Goal: Information Seeking & Learning: Learn about a topic

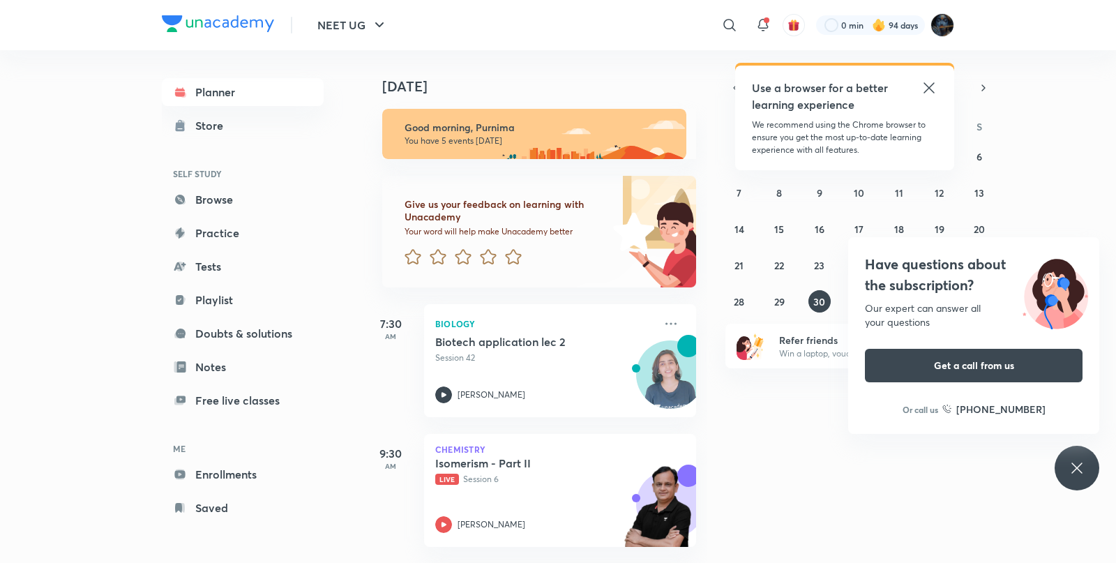
scroll to position [213, 0]
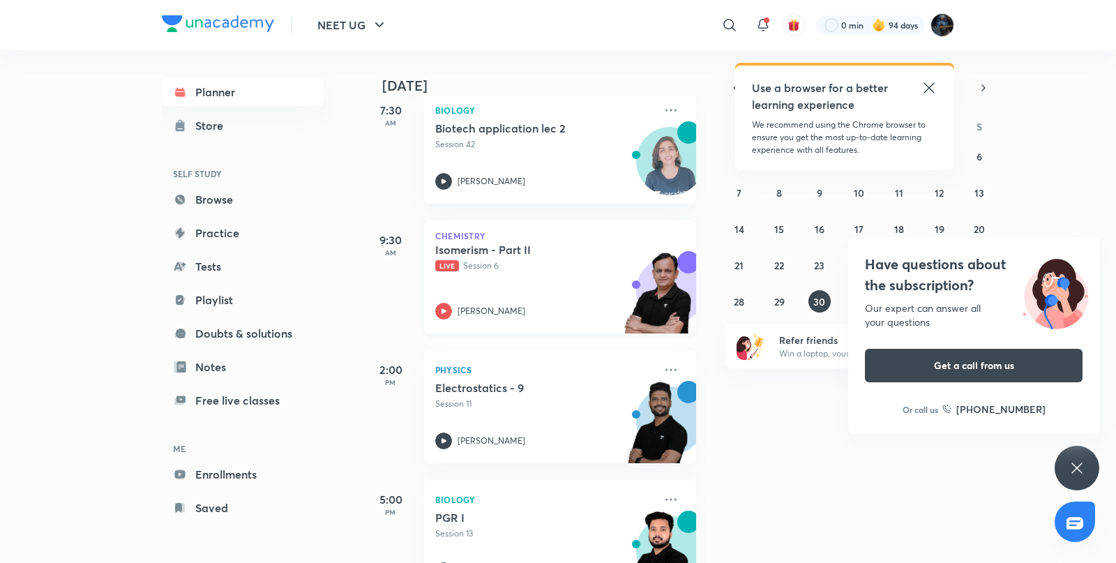
click at [651, 248] on div "Chemistry Isomerism - Part II Live Session 6 Ramesh Sharda" at bounding box center [560, 276] width 272 height 113
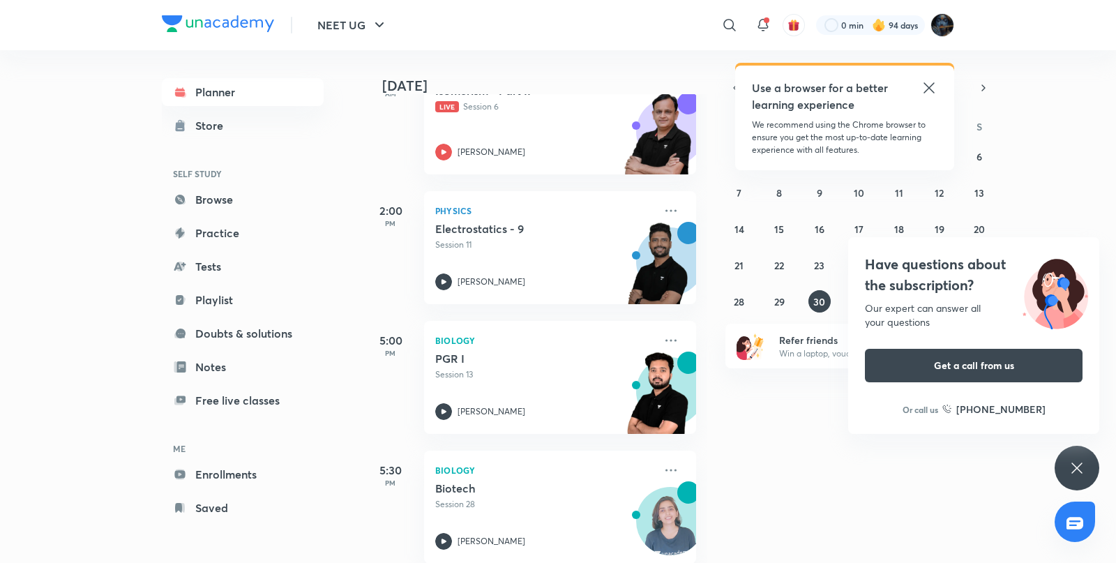
scroll to position [397, 0]
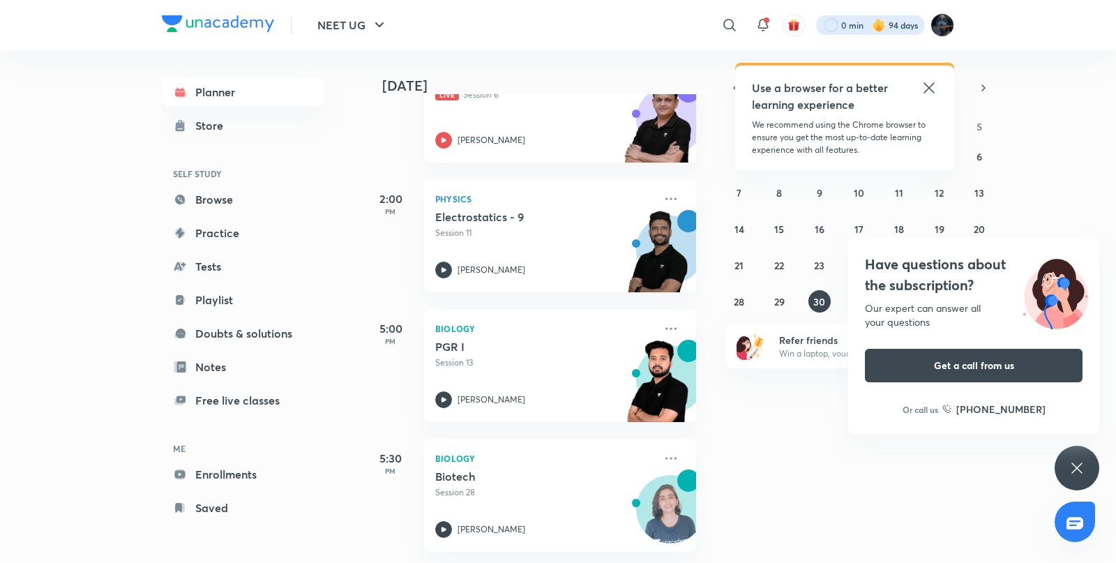
click at [854, 32] on div at bounding box center [870, 25] width 109 height 20
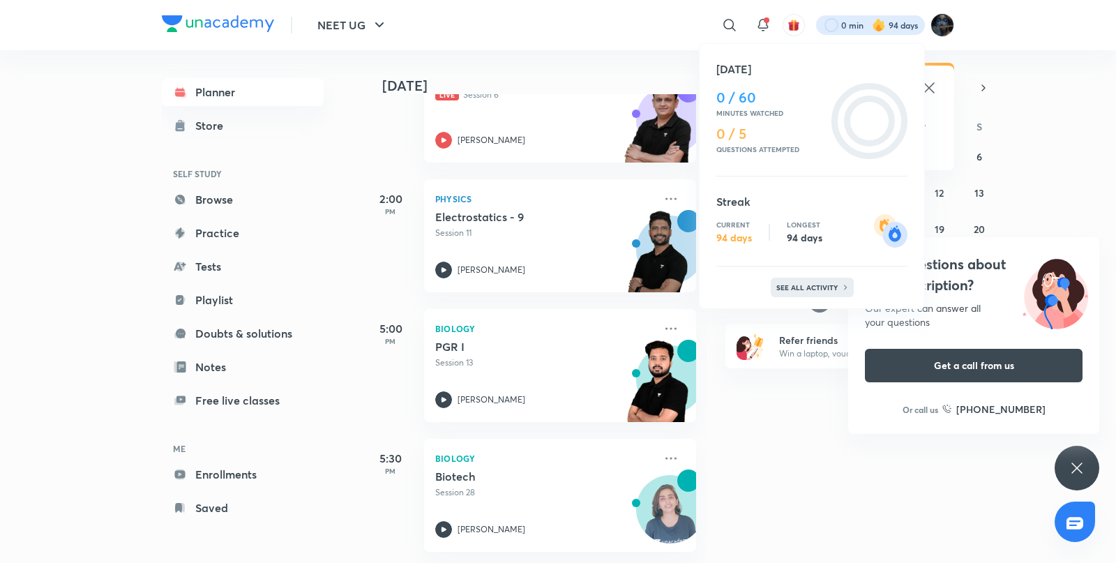
click at [795, 290] on p "See all activity" at bounding box center [808, 287] width 65 height 8
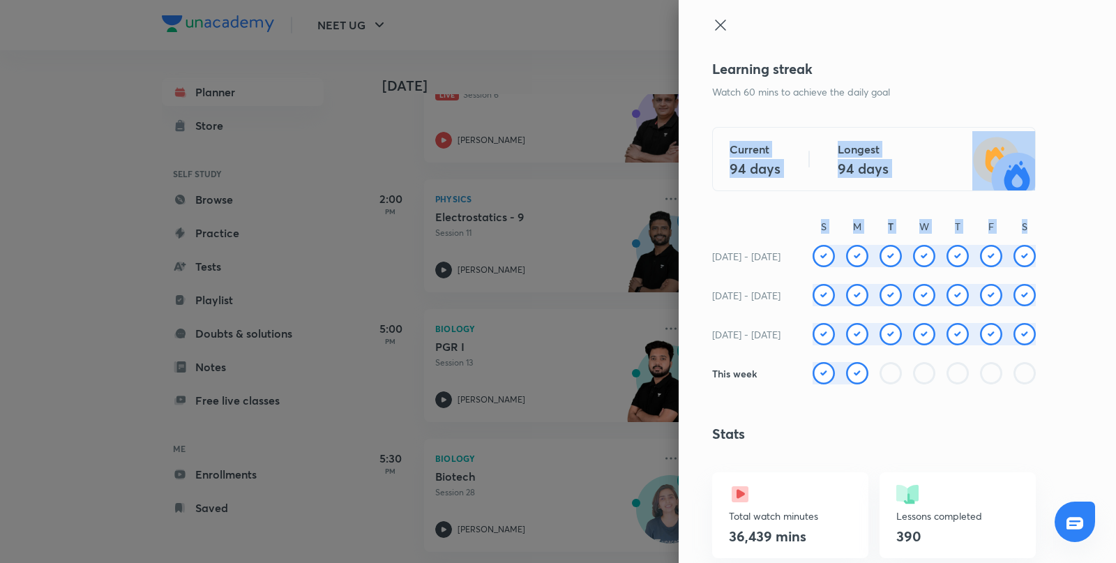
drag, startPoint x: 1092, startPoint y: 107, endPoint x: 1100, endPoint y: 223, distance: 116.1
click at [1100, 223] on div "Learning streak Watch 60 mins to achieve the daily goal Current 94 days Longest…" at bounding box center [897, 281] width 437 height 563
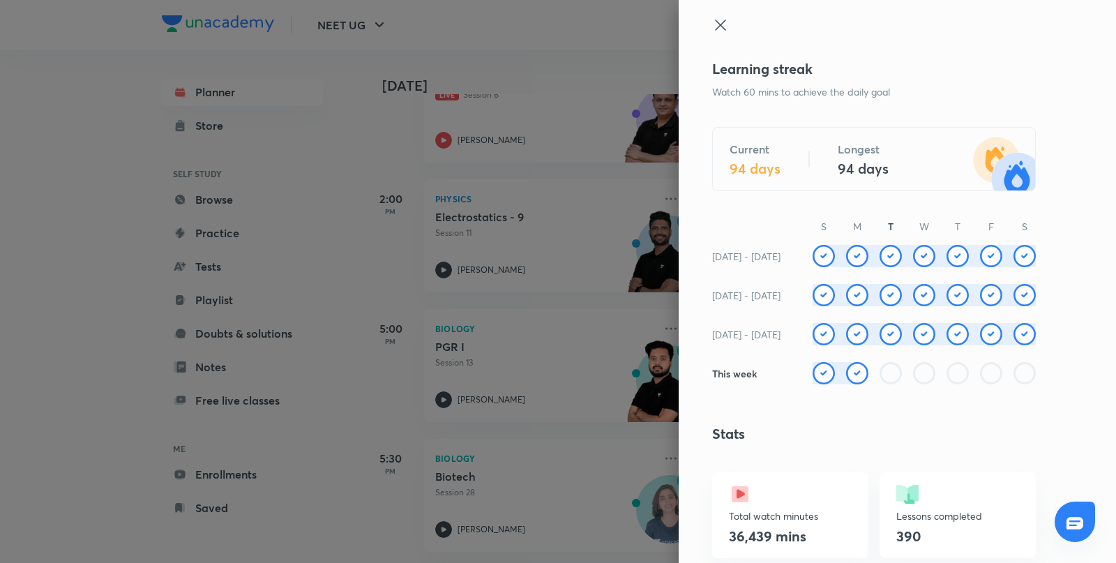
click at [472, 48] on div at bounding box center [558, 281] width 1116 height 563
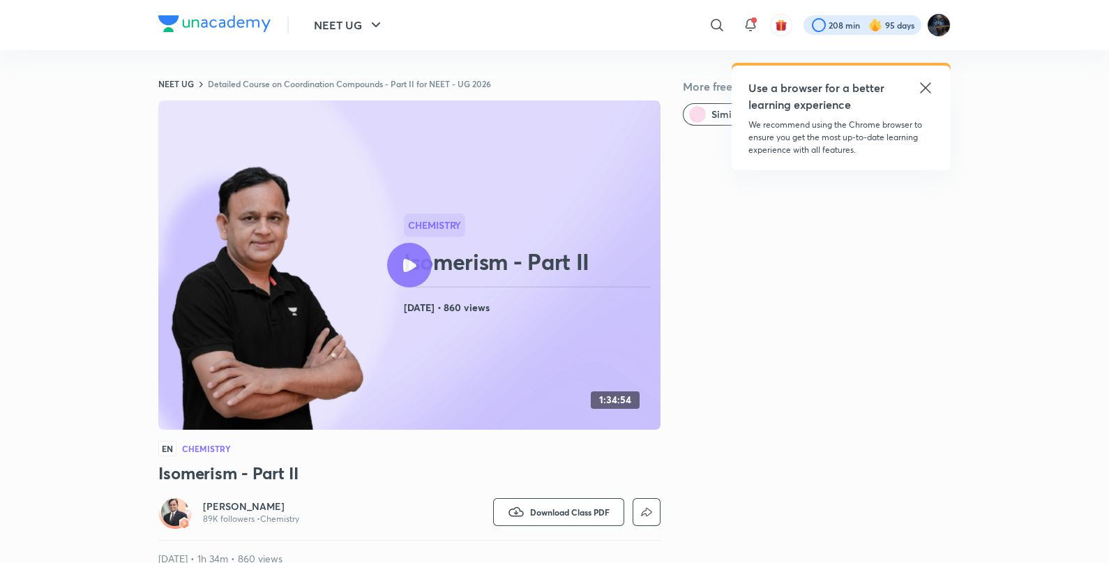
click at [841, 26] on div at bounding box center [863, 25] width 118 height 20
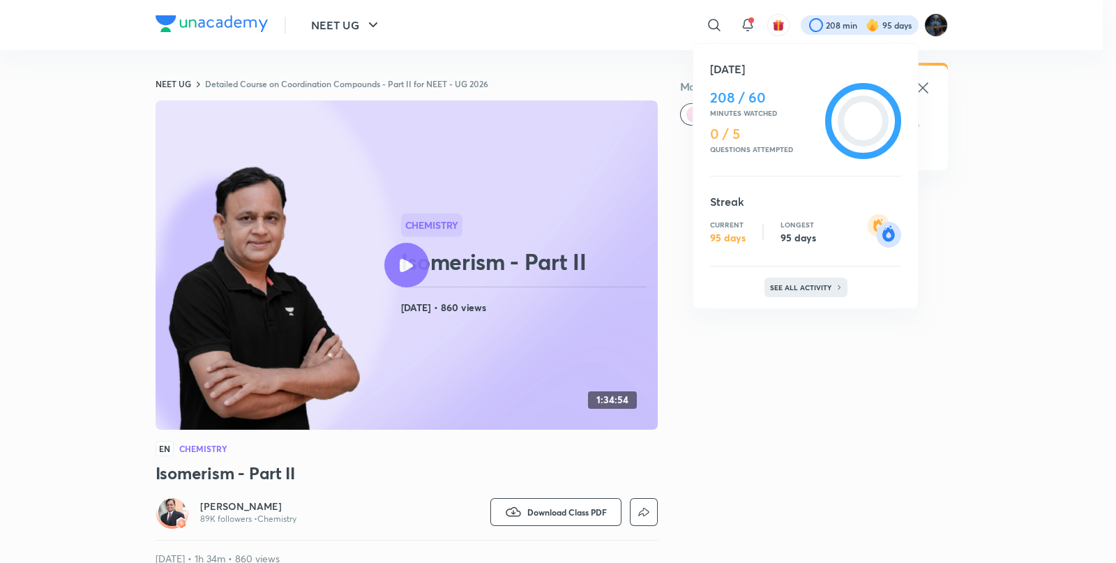
click at [814, 289] on p "See all activity" at bounding box center [802, 287] width 65 height 8
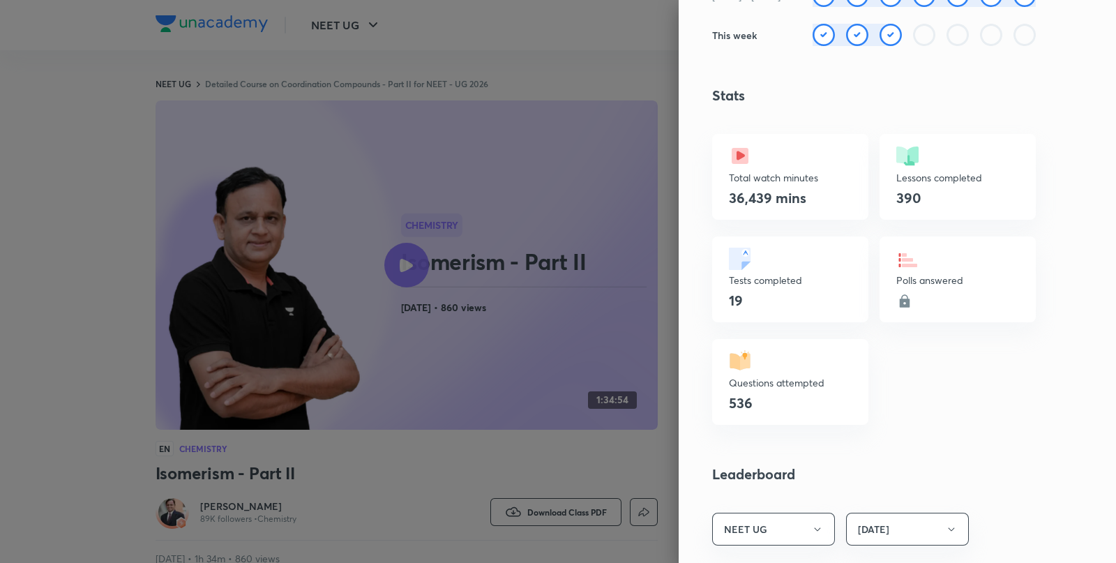
scroll to position [329, 0]
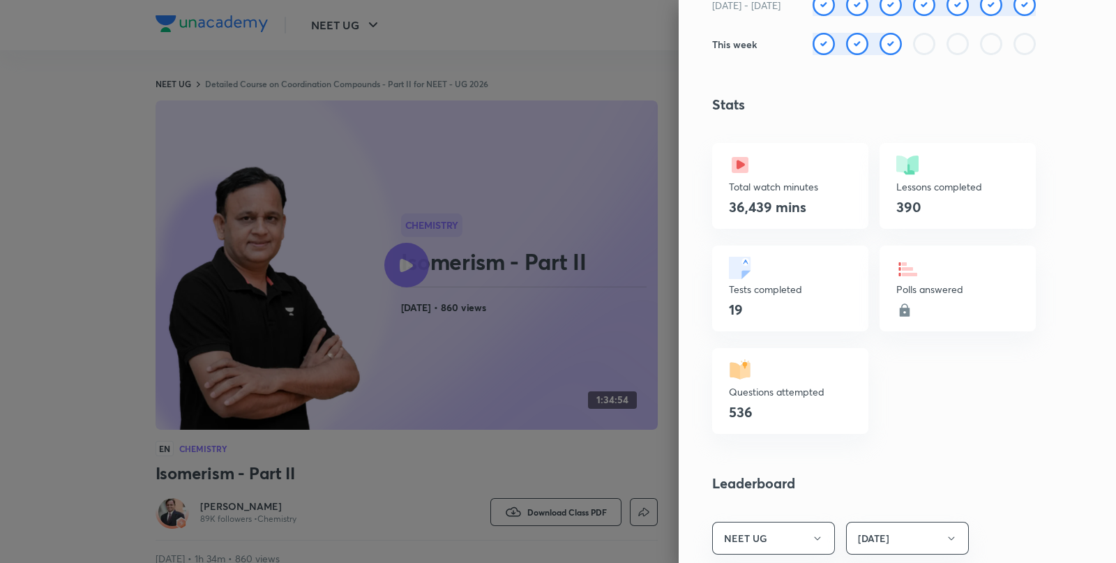
click at [542, 57] on div at bounding box center [558, 281] width 1116 height 563
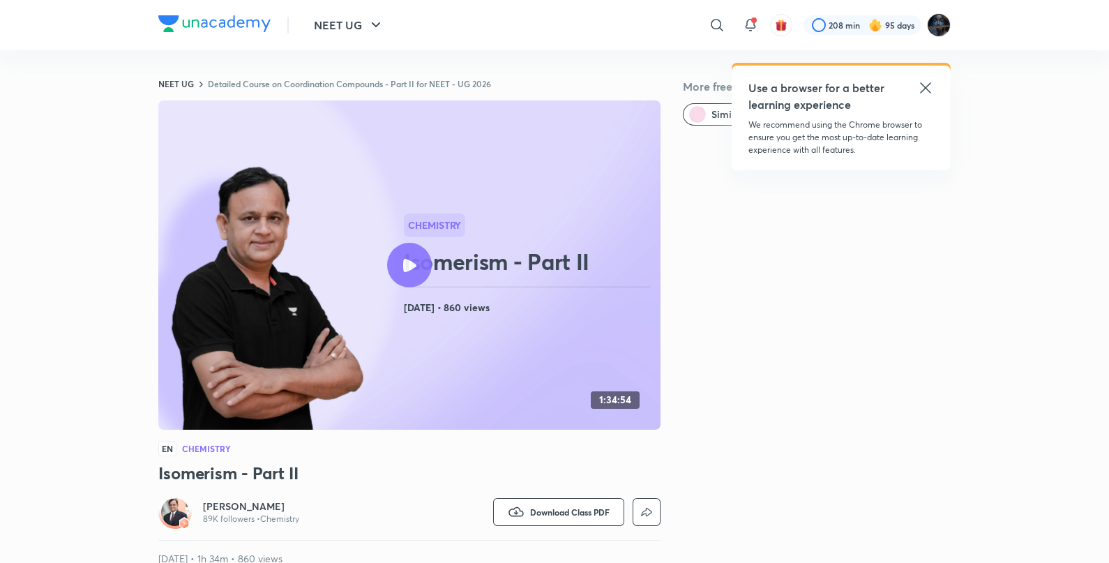
click at [731, 24] on div "​ Use a browser for a better learning experience We recommend using the Chrome …" at bounding box center [712, 24] width 476 height 33
click at [709, 26] on icon at bounding box center [717, 25] width 17 height 17
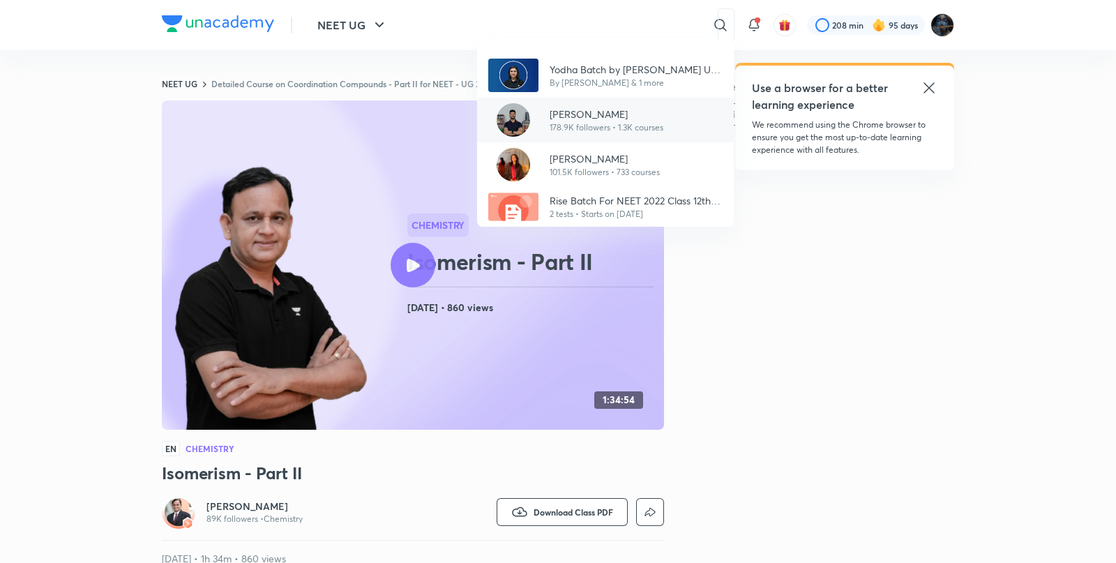
click at [577, 126] on p "178.9K followers • 1.3K courses" at bounding box center [607, 127] width 114 height 13
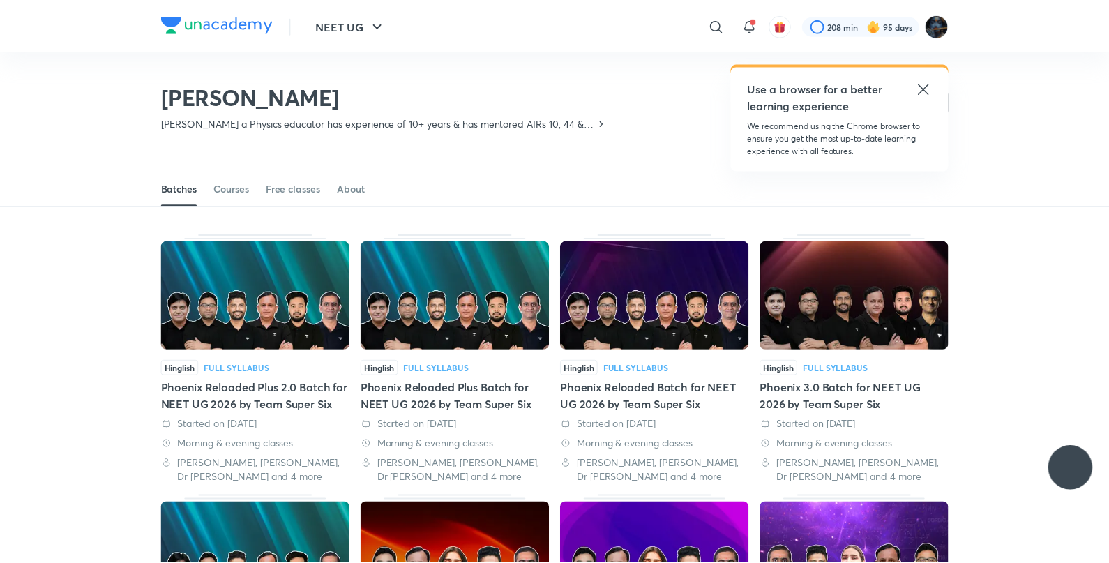
scroll to position [61, 0]
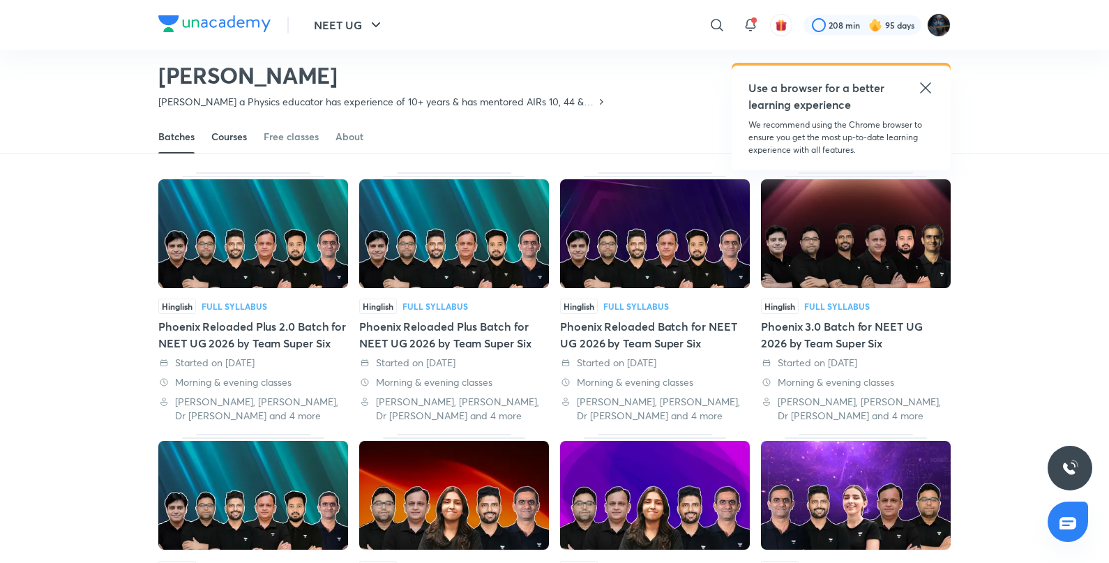
click at [227, 135] on div "Courses" at bounding box center [229, 137] width 36 height 14
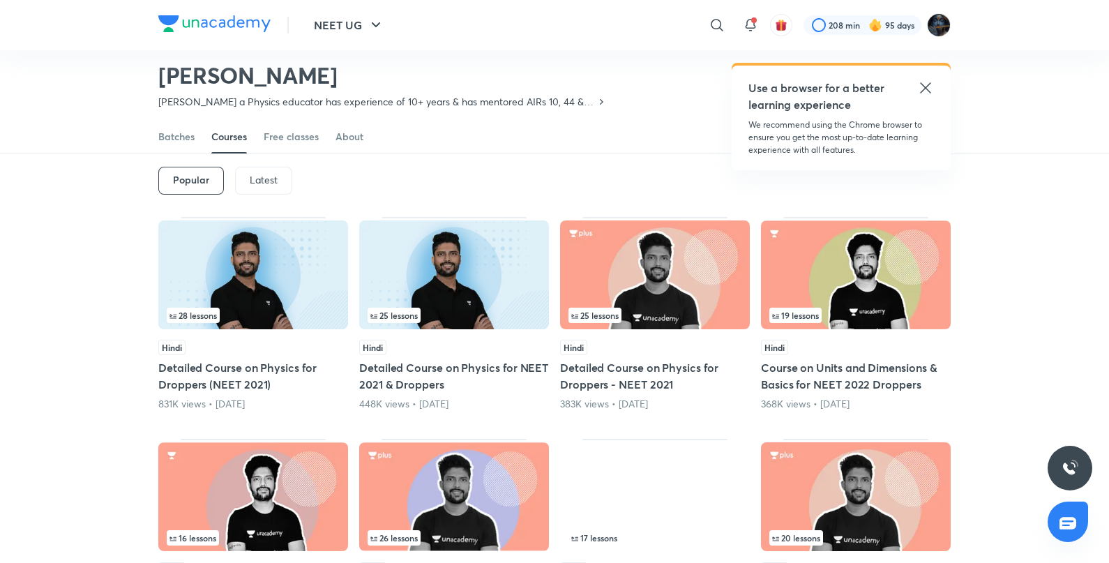
click at [262, 167] on div "Popular Latest" at bounding box center [554, 180] width 793 height 73
click at [262, 167] on div "Latest" at bounding box center [263, 181] width 57 height 28
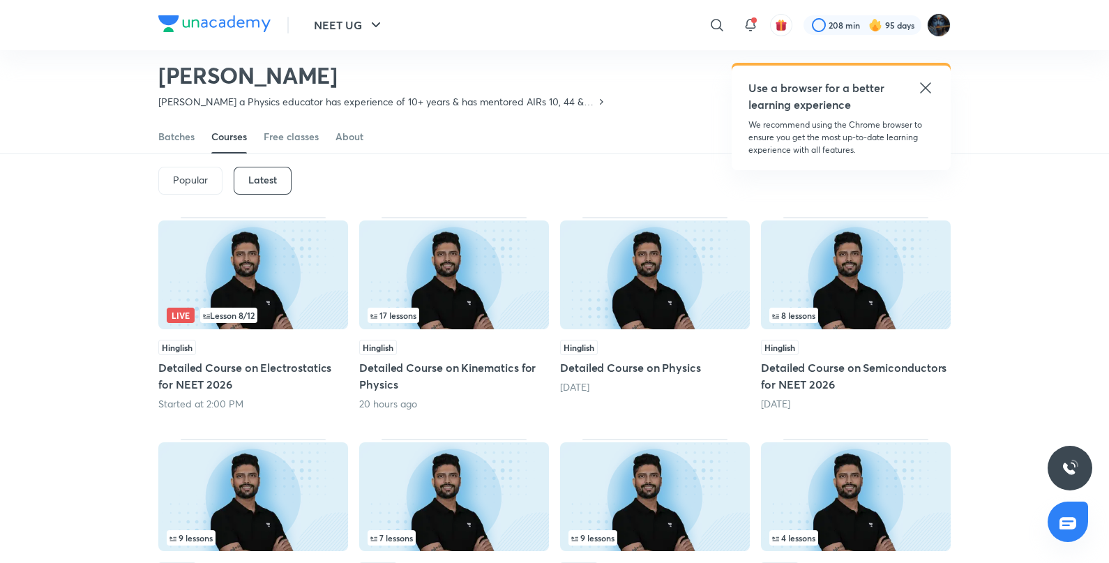
click at [684, 253] on img at bounding box center [655, 274] width 190 height 109
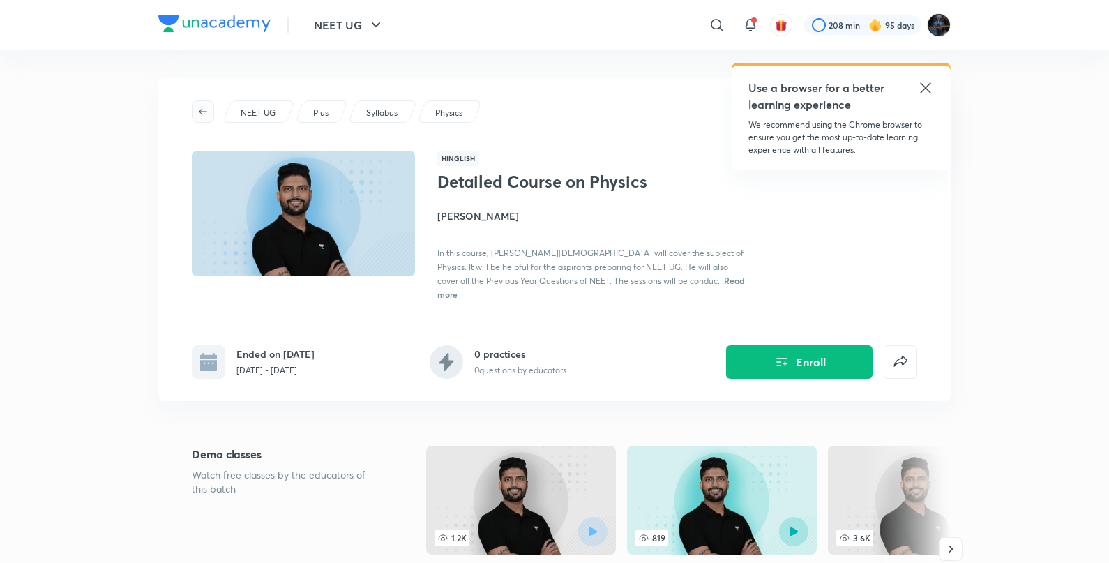
click at [209, 112] on span "button" at bounding box center [203, 111] width 21 height 11
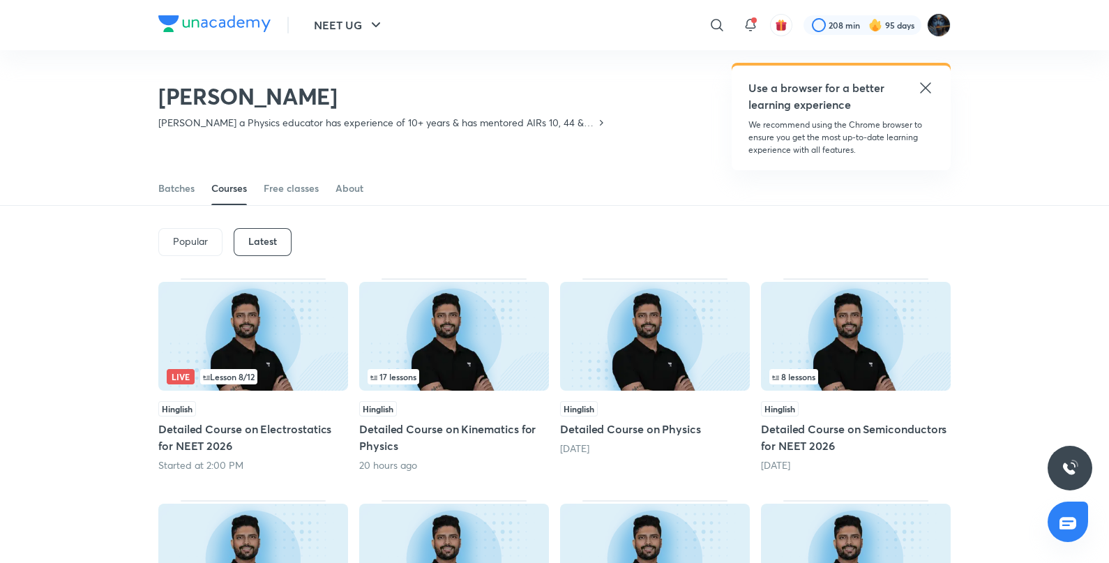
scroll to position [61, 0]
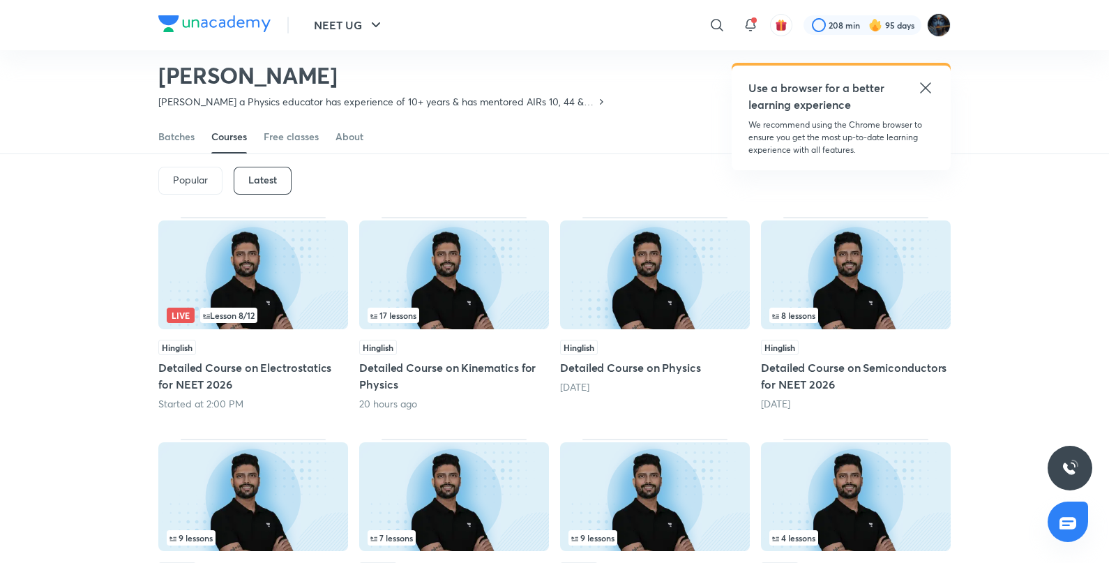
click at [1090, 113] on div "[PERSON_NAME] [PERSON_NAME] a Physics educator has experience of 10+ years & ha…" at bounding box center [554, 74] width 1109 height 91
drag, startPoint x: 1108, startPoint y: 78, endPoint x: 1116, endPoint y: 98, distance: 21.0
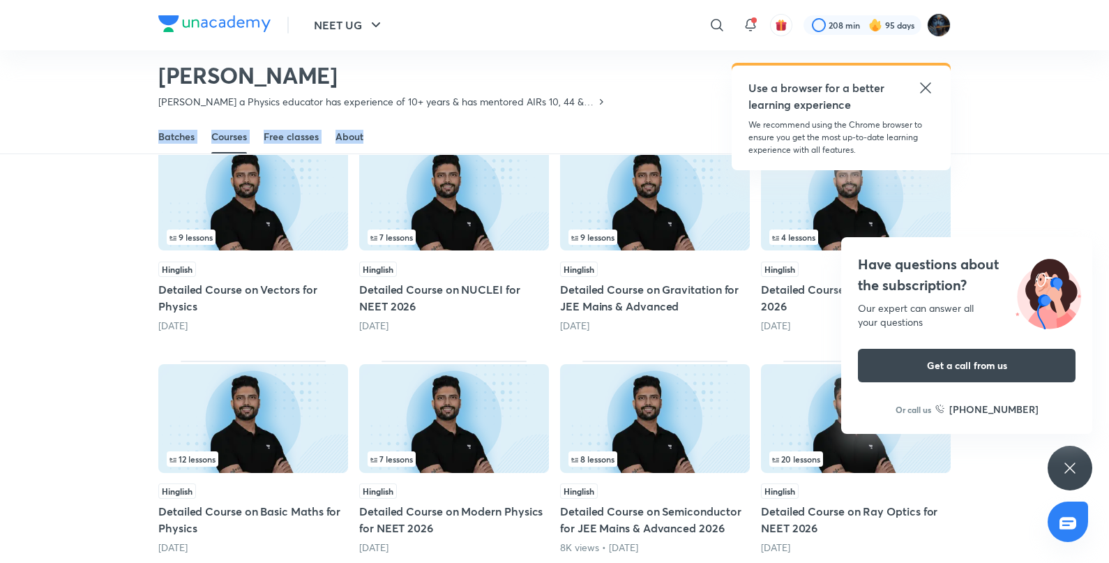
scroll to position [360, 0]
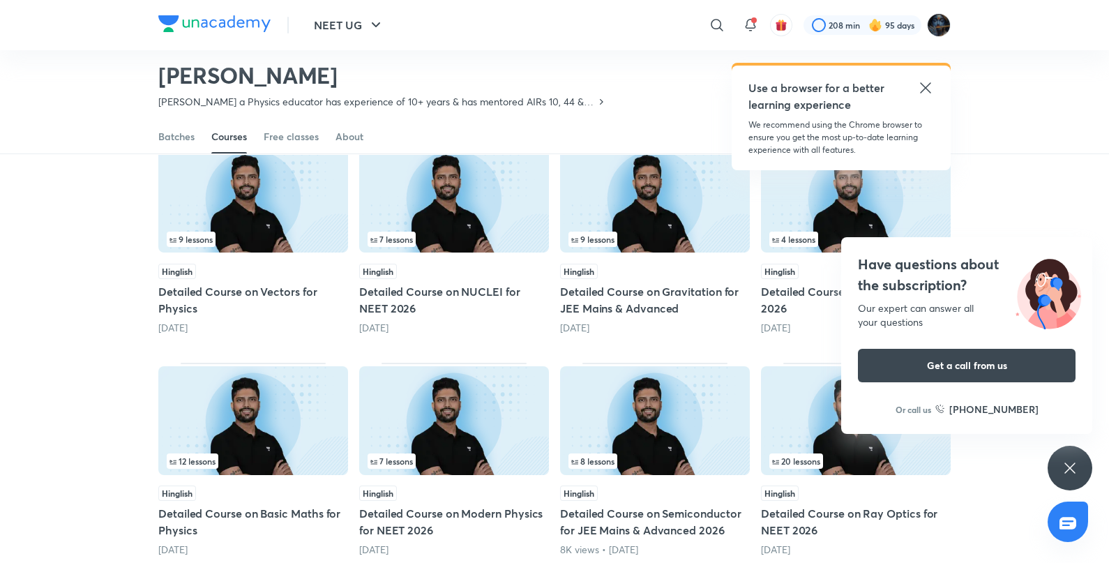
click at [1069, 460] on icon at bounding box center [1070, 468] width 17 height 17
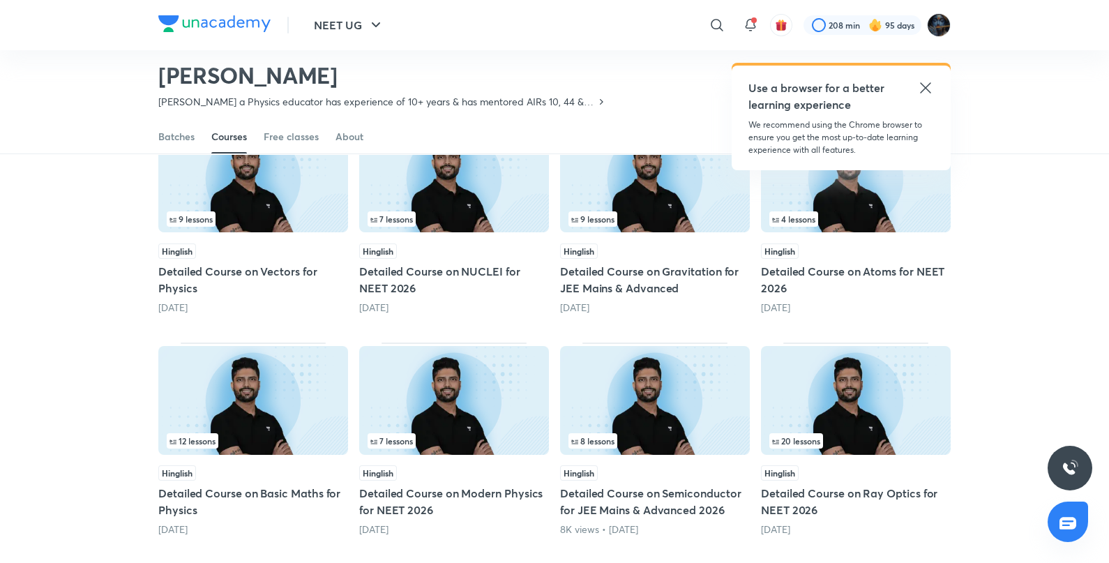
scroll to position [382, 0]
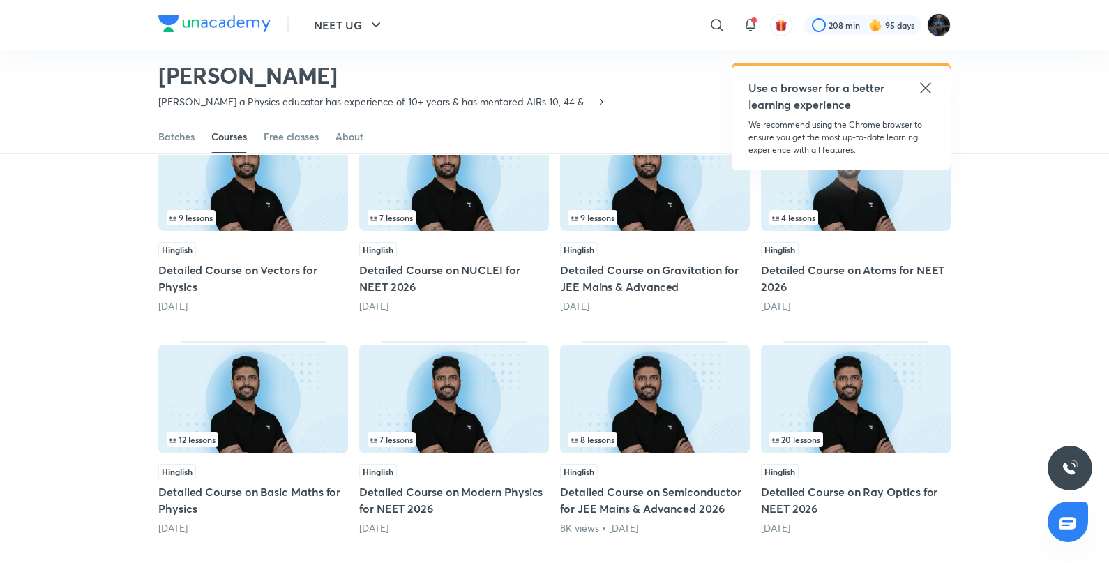
click at [464, 399] on img at bounding box center [454, 399] width 190 height 109
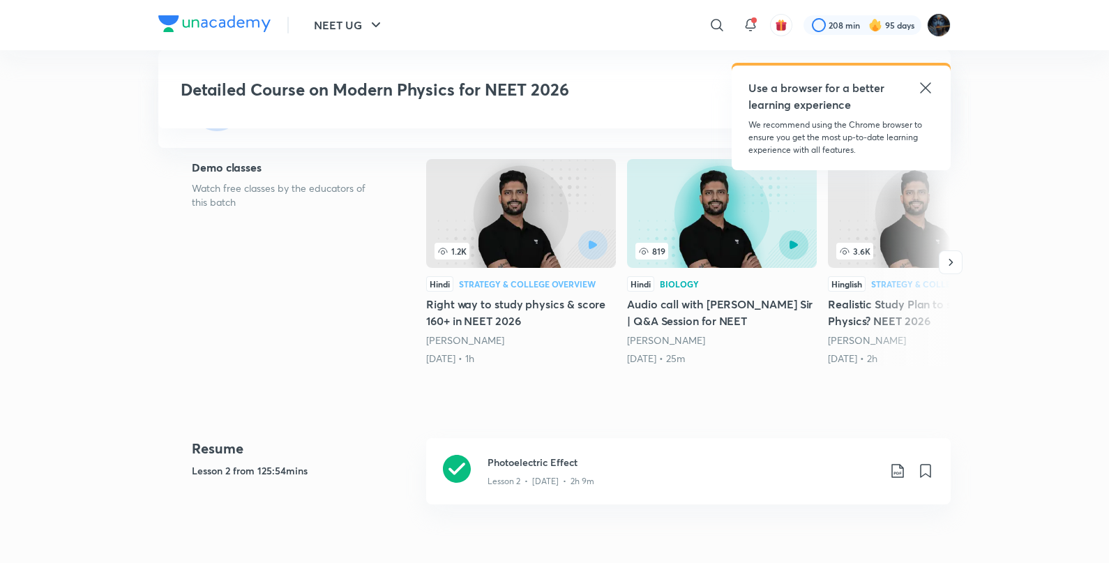
scroll to position [363, 0]
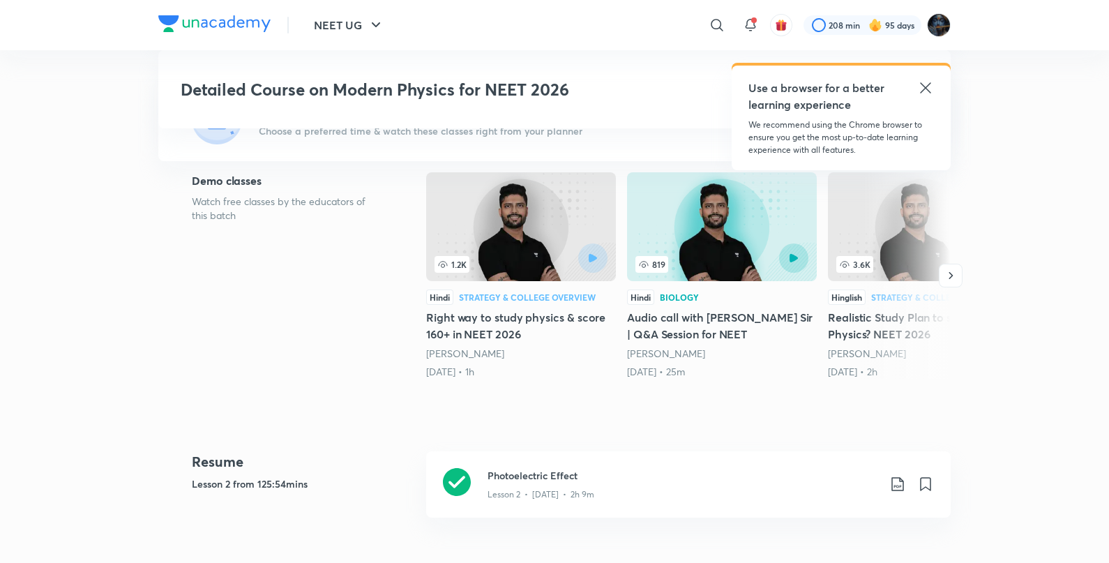
scroll to position [382, 0]
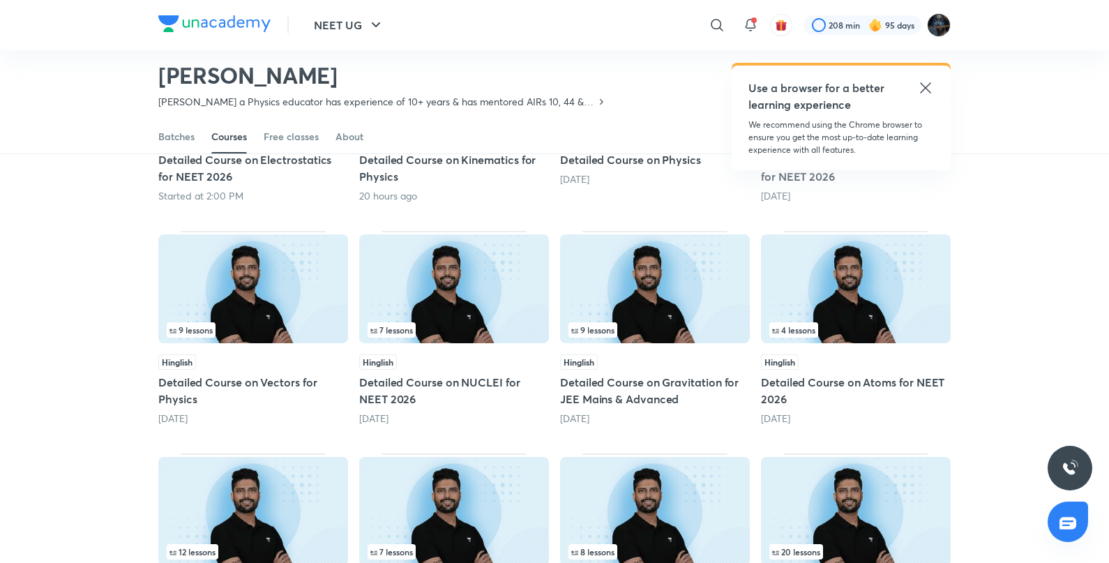
scroll to position [317, 0]
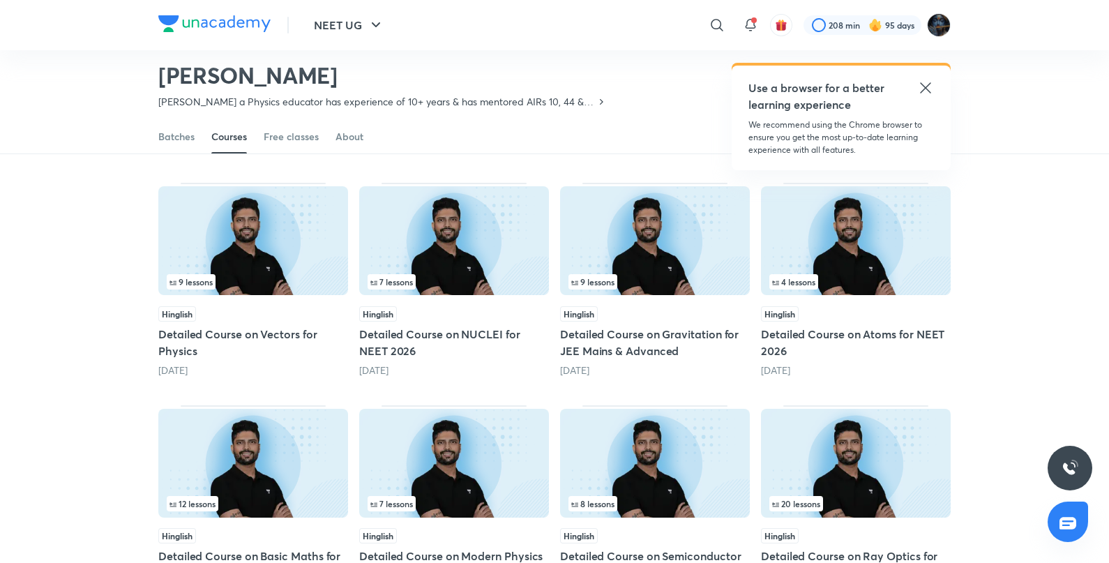
click at [869, 216] on img at bounding box center [856, 240] width 190 height 109
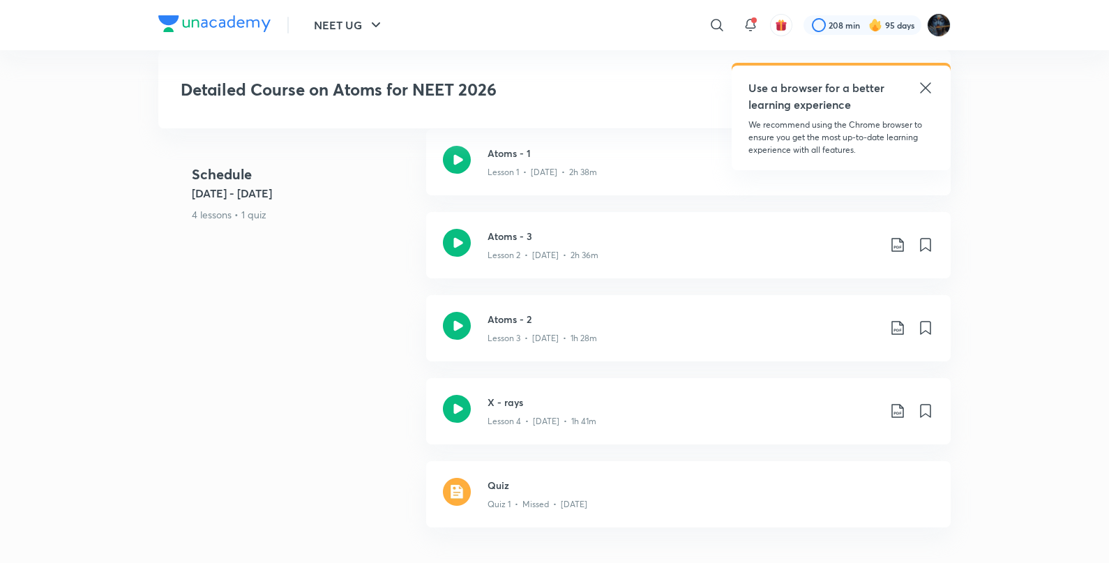
scroll to position [845, 0]
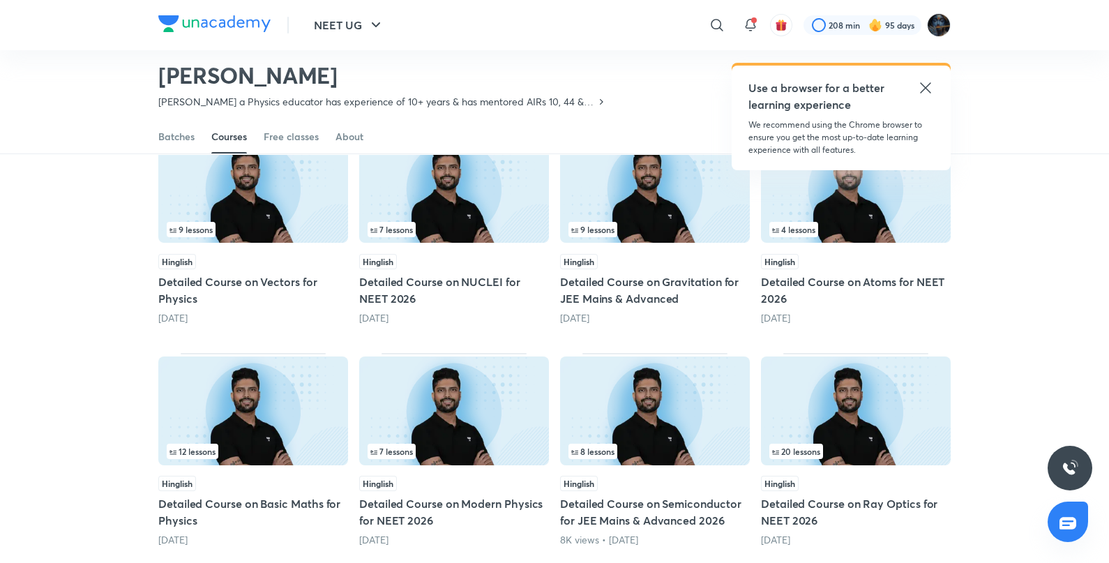
scroll to position [384, 0]
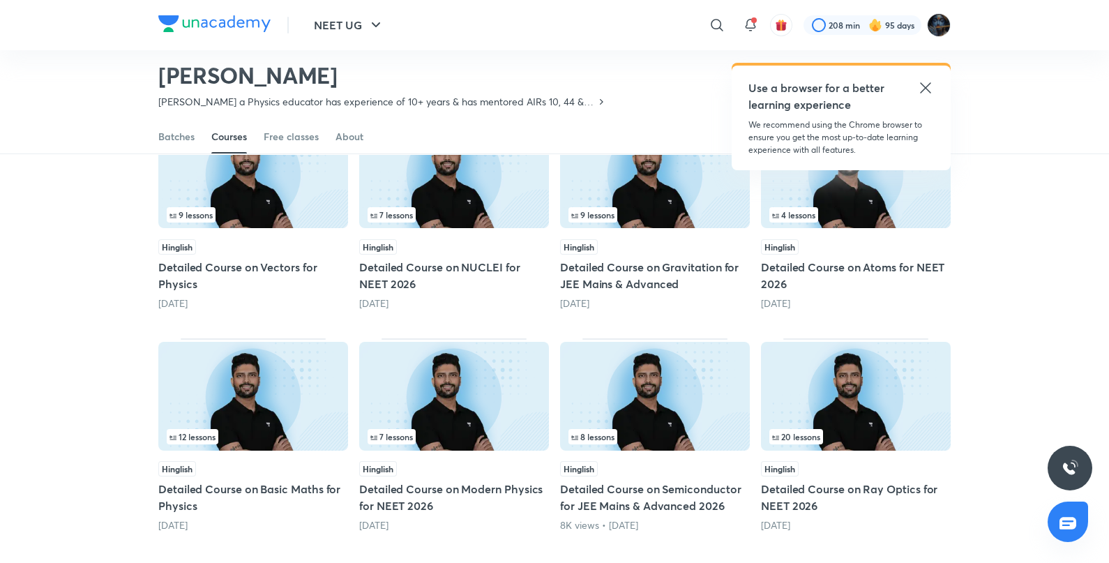
click at [265, 180] on img at bounding box center [253, 173] width 190 height 109
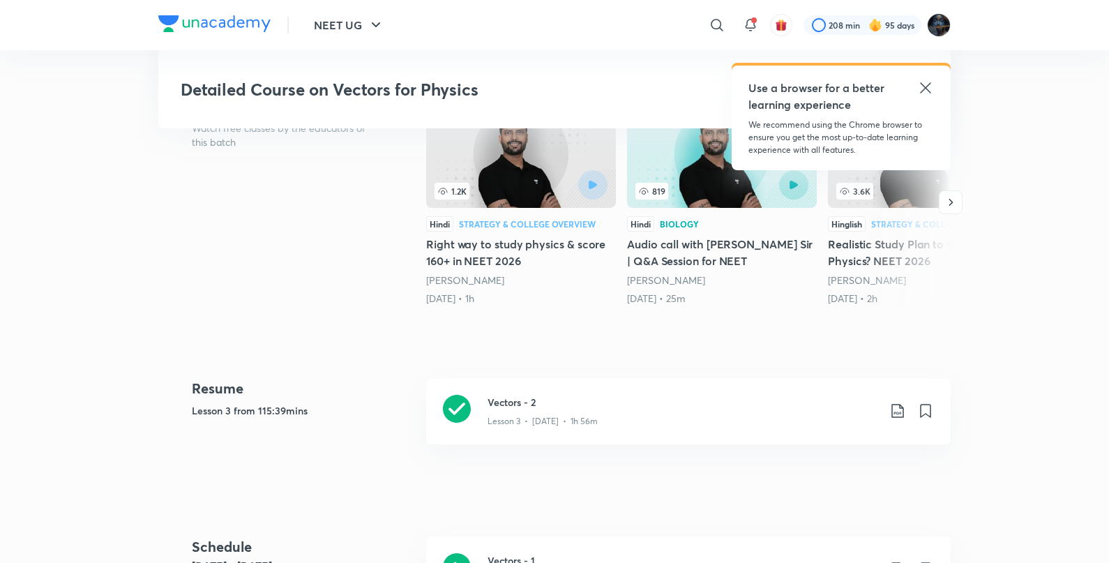
scroll to position [446, 0]
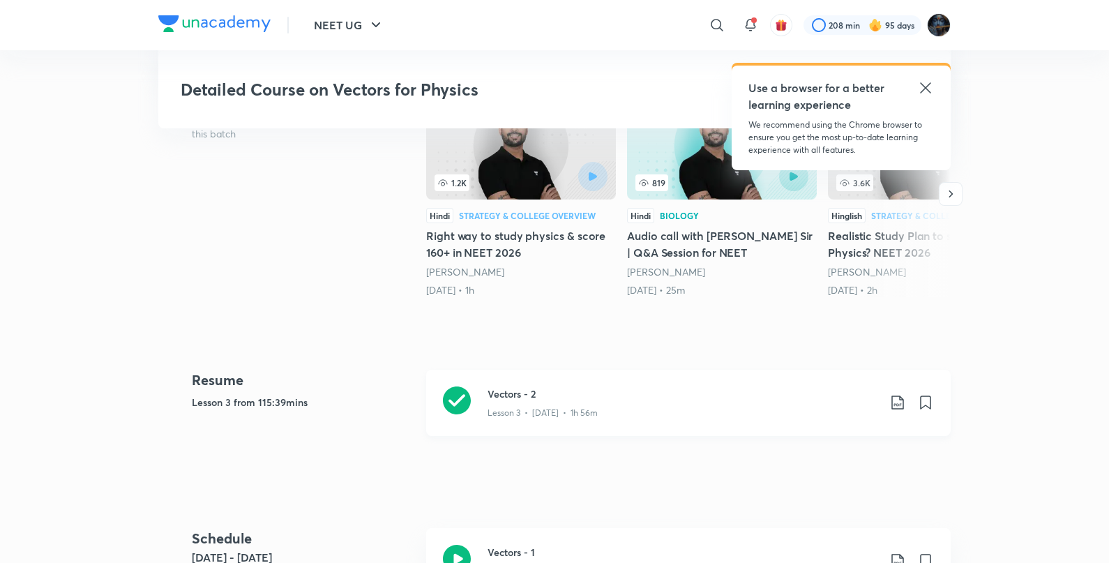
click at [457, 396] on icon at bounding box center [457, 400] width 28 height 28
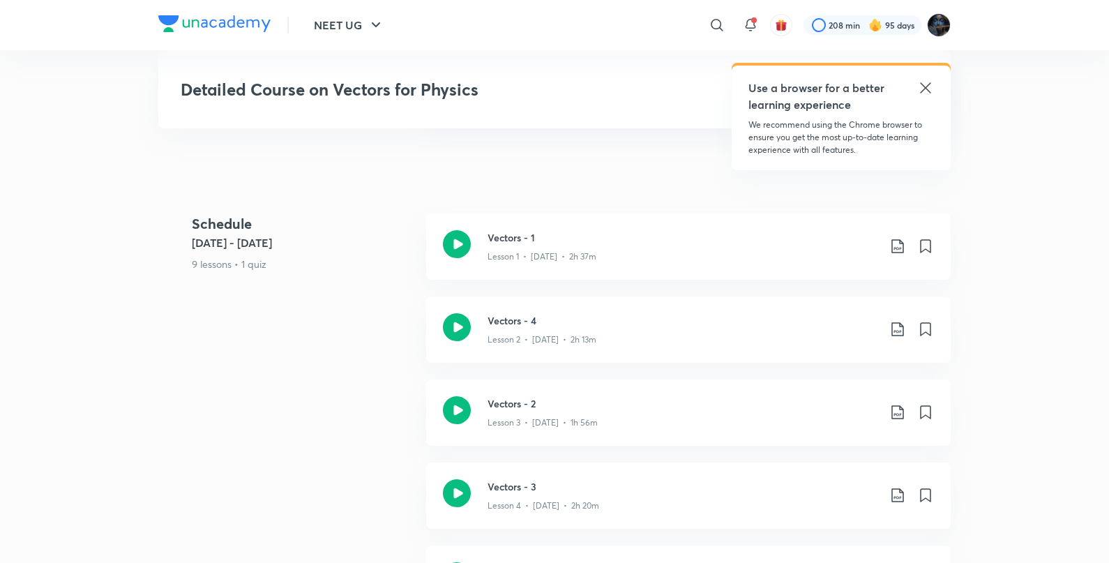
scroll to position [772, 0]
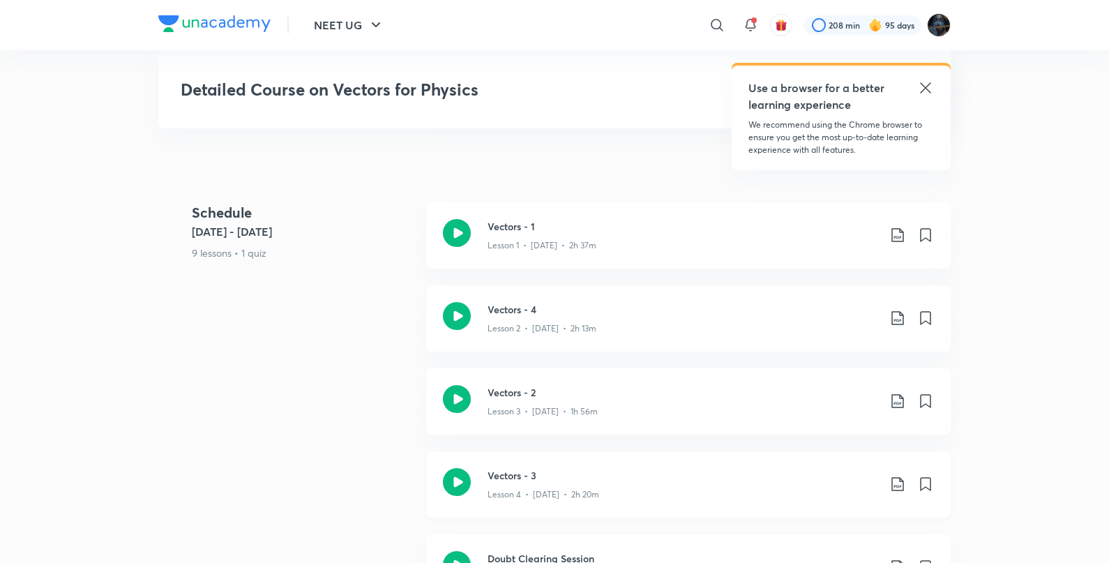
click at [460, 469] on icon at bounding box center [457, 482] width 28 height 28
